Goal: Register for event/course

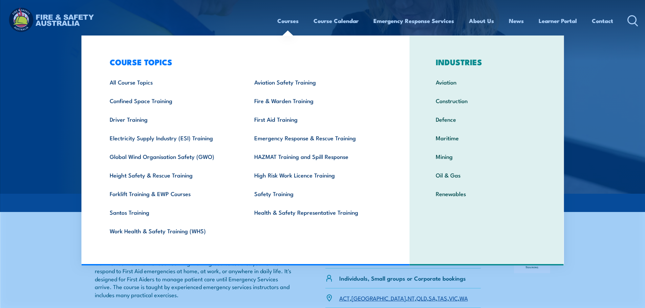
click at [44, 93] on img at bounding box center [322, 97] width 645 height 194
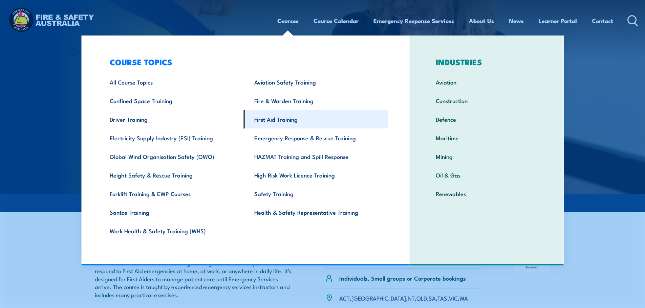
click at [266, 119] on link "First Aid Training" at bounding box center [316, 119] width 145 height 19
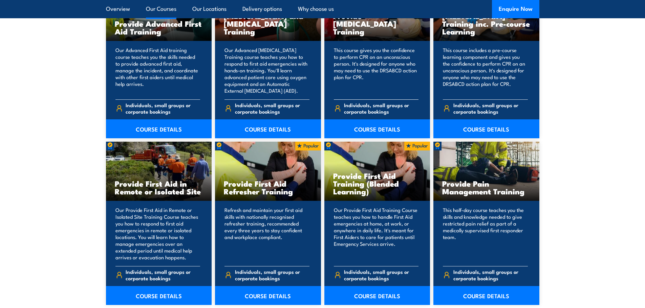
scroll to position [948, 0]
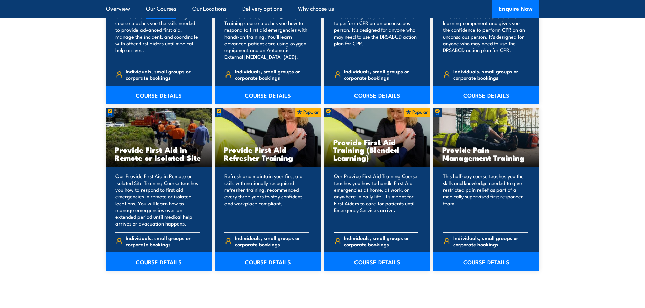
click at [366, 166] on div "Provide First Aid Training (Blended Learning)" at bounding box center [377, 137] width 106 height 59
click at [371, 259] on link "COURSE DETAILS" at bounding box center [377, 261] width 106 height 19
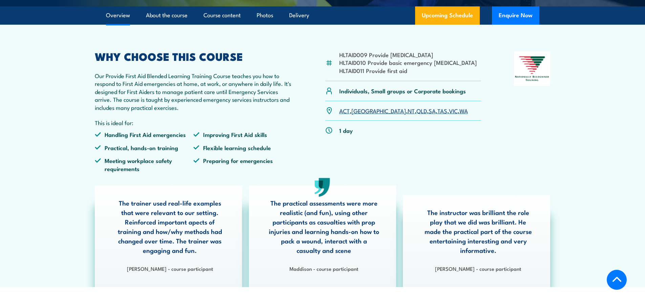
scroll to position [203, 0]
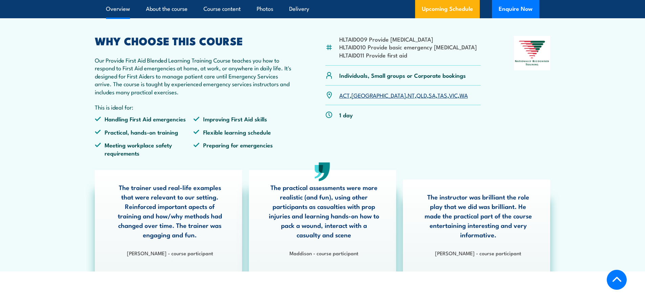
click at [449, 99] on link "VIC" at bounding box center [453, 95] width 9 height 8
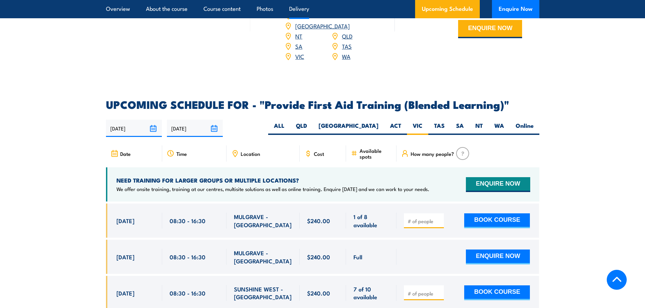
scroll to position [1172, 0]
